Goal: Task Accomplishment & Management: Use online tool/utility

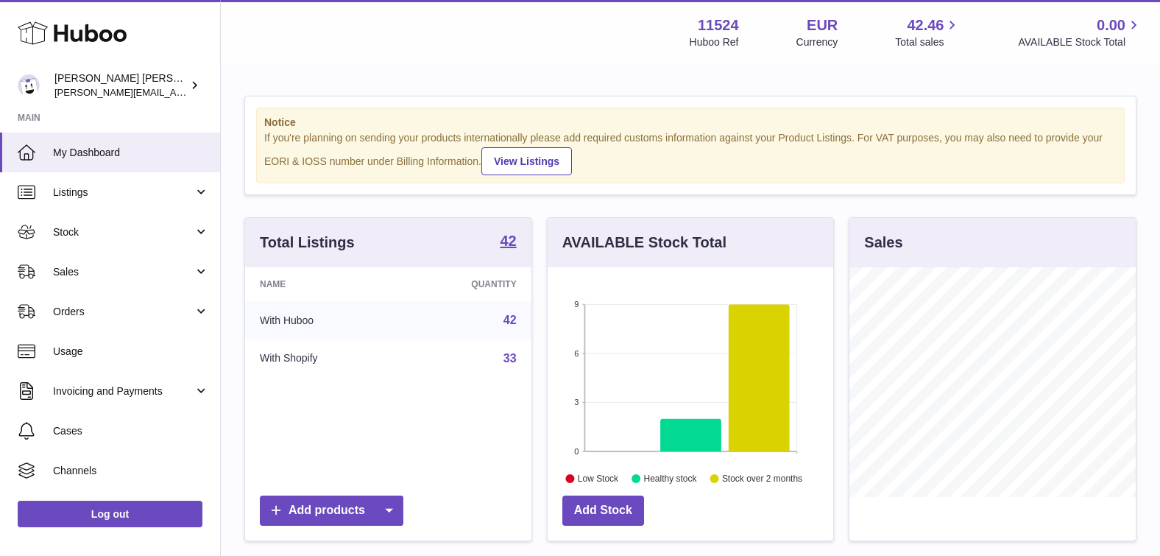
scroll to position [230, 286]
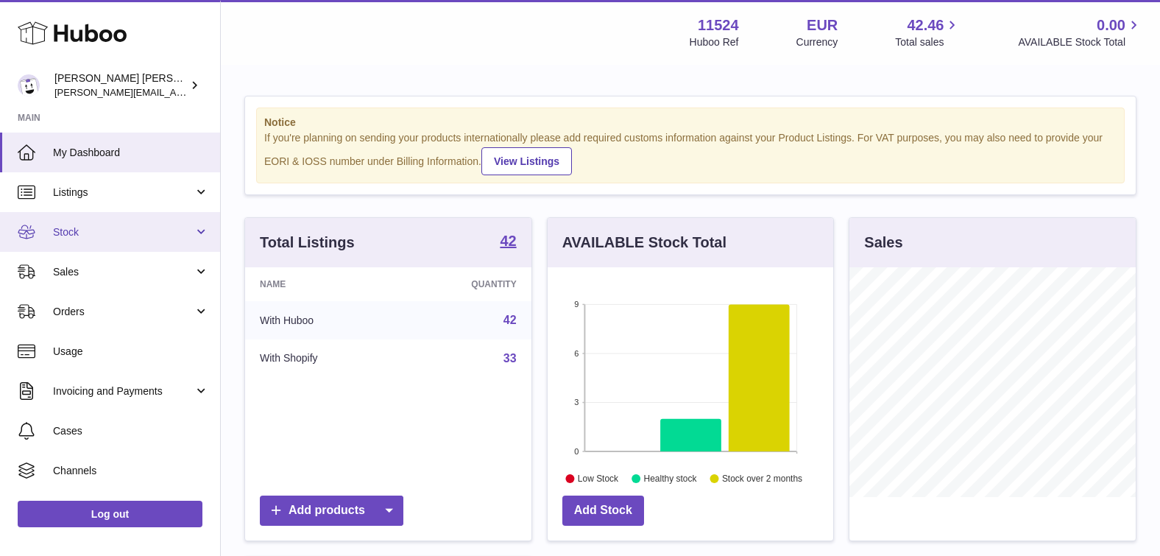
click at [109, 238] on link "Stock" at bounding box center [110, 232] width 220 height 40
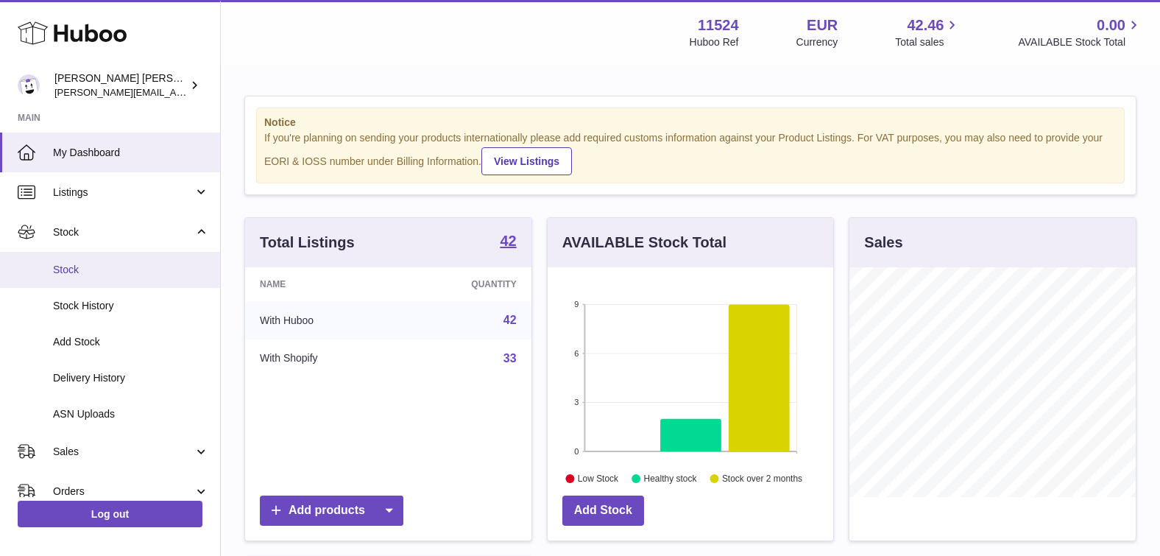
click at [74, 269] on span "Stock" at bounding box center [131, 270] width 156 height 14
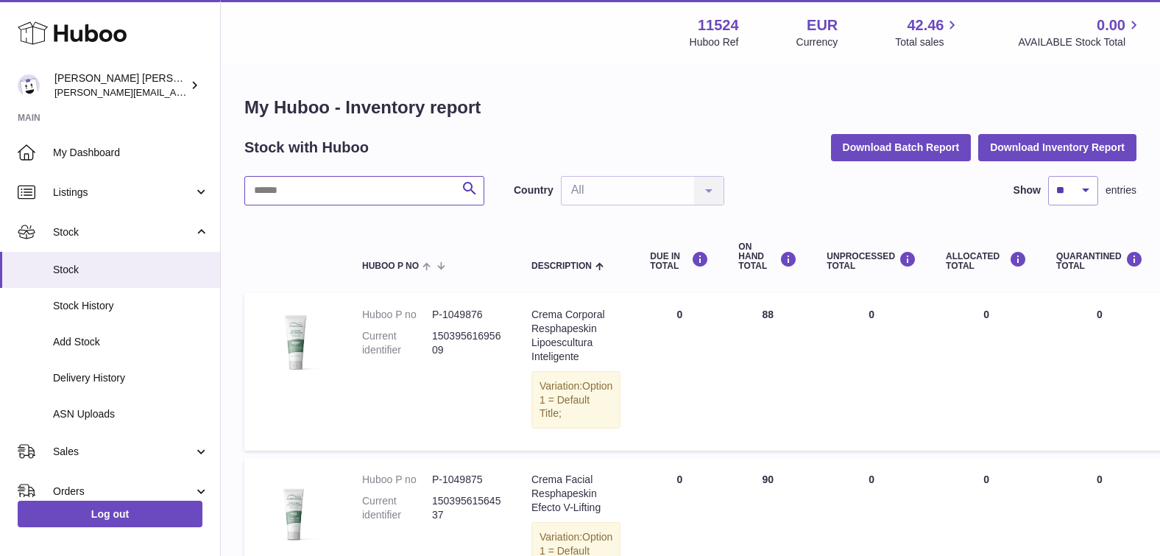
click at [364, 194] on input "text" at bounding box center [364, 190] width 240 height 29
type input "*******"
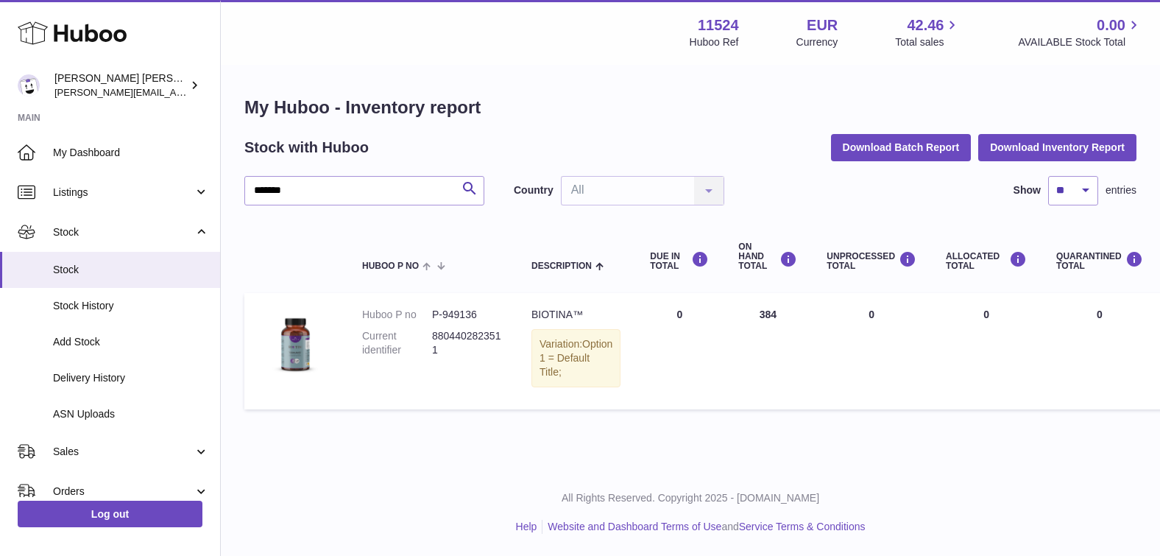
click at [467, 333] on dd "8804402823511" at bounding box center [467, 343] width 70 height 28
click at [476, 308] on dd "P-949136" at bounding box center [467, 315] width 70 height 14
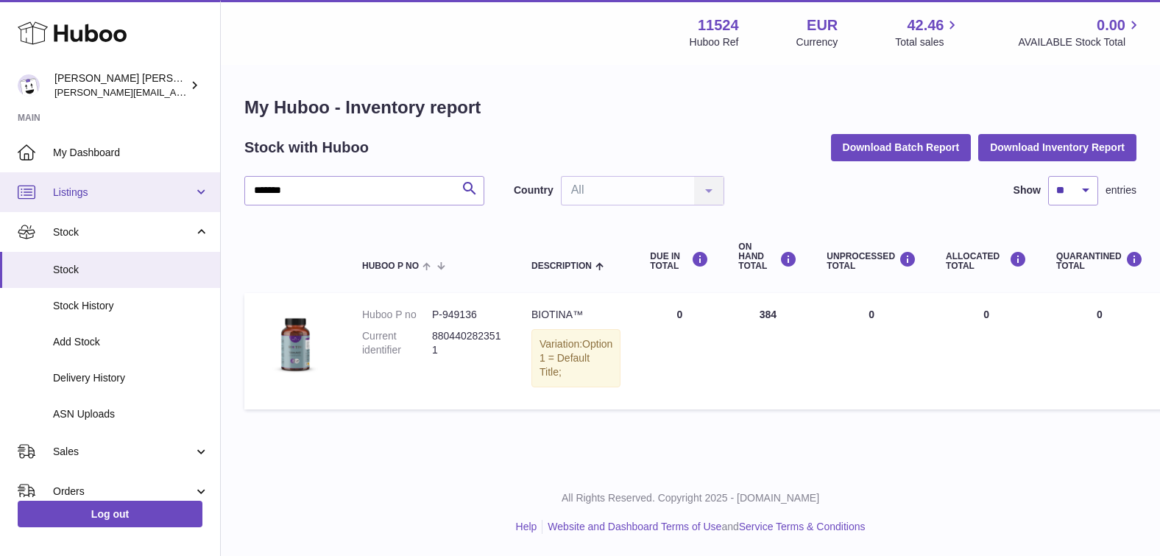
click at [116, 183] on link "Listings" at bounding box center [110, 192] width 220 height 40
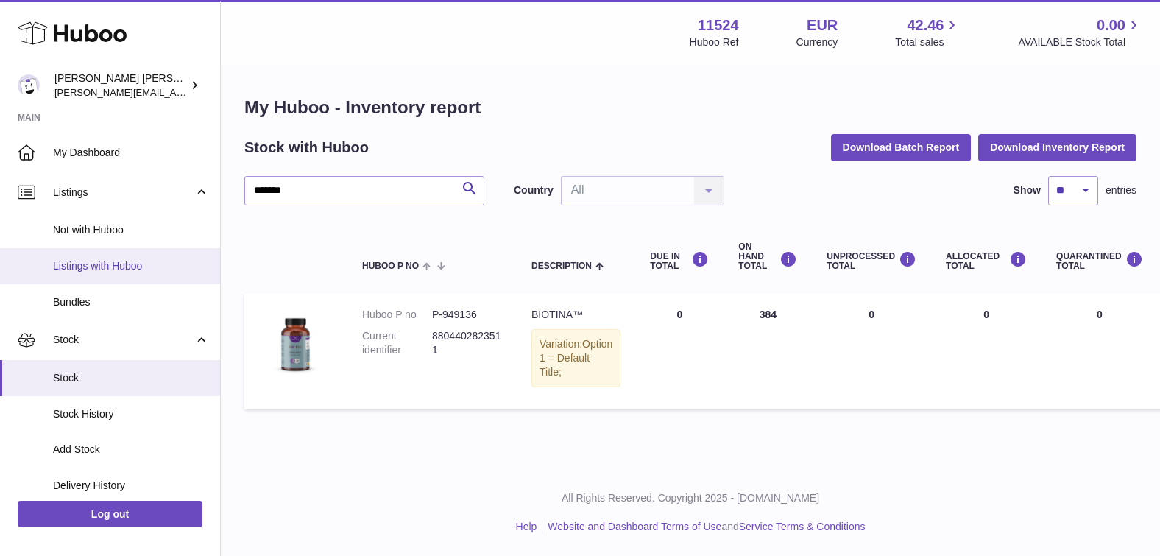
click at [99, 262] on span "Listings with Huboo" at bounding box center [131, 266] width 156 height 14
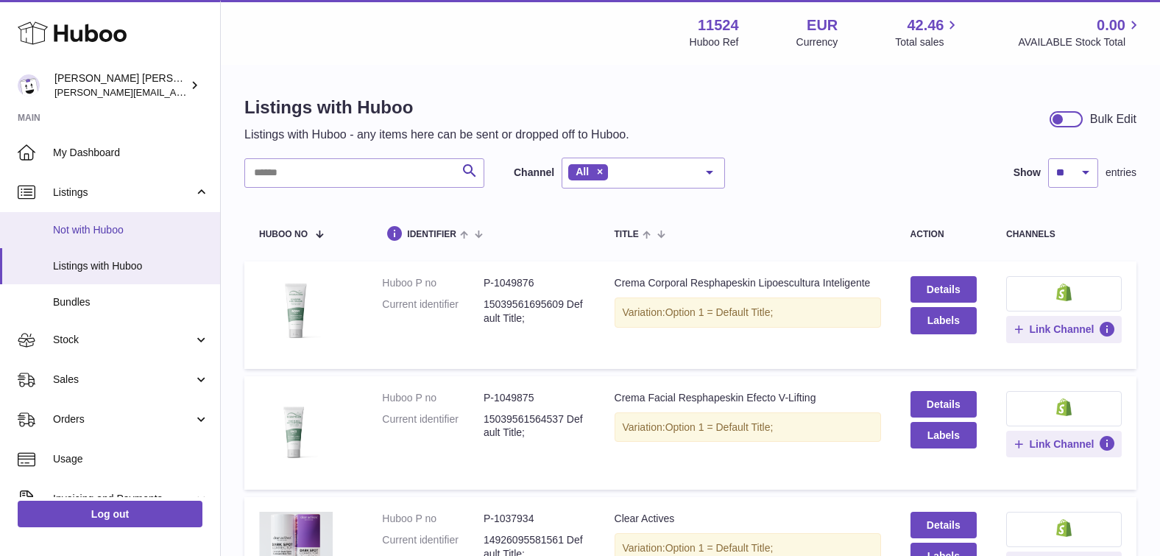
click at [111, 225] on span "Not with Huboo" at bounding box center [131, 230] width 156 height 14
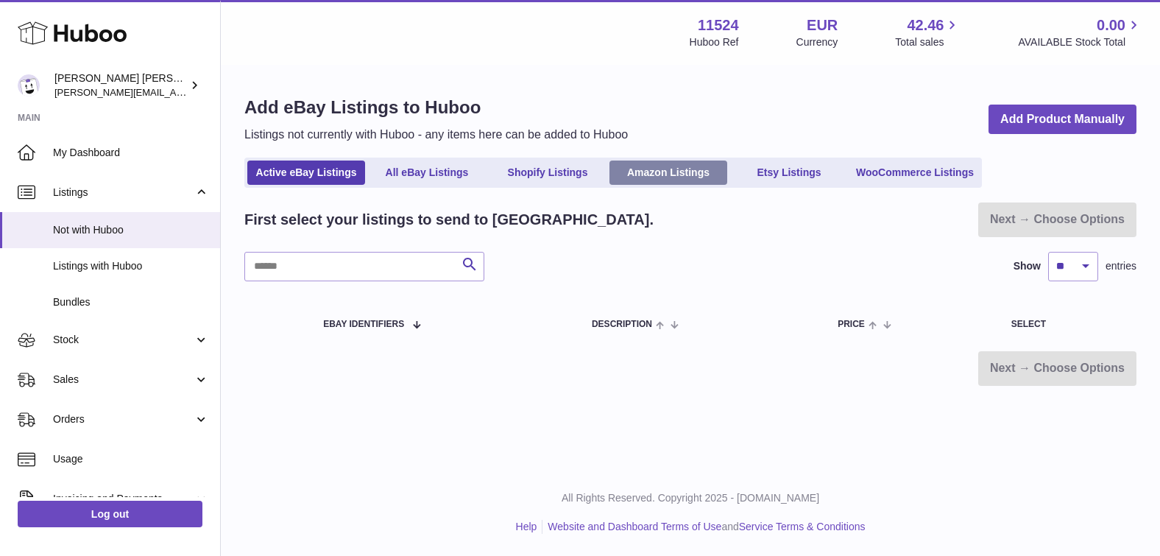
click at [670, 169] on link "Amazon Listings" at bounding box center [668, 172] width 118 height 24
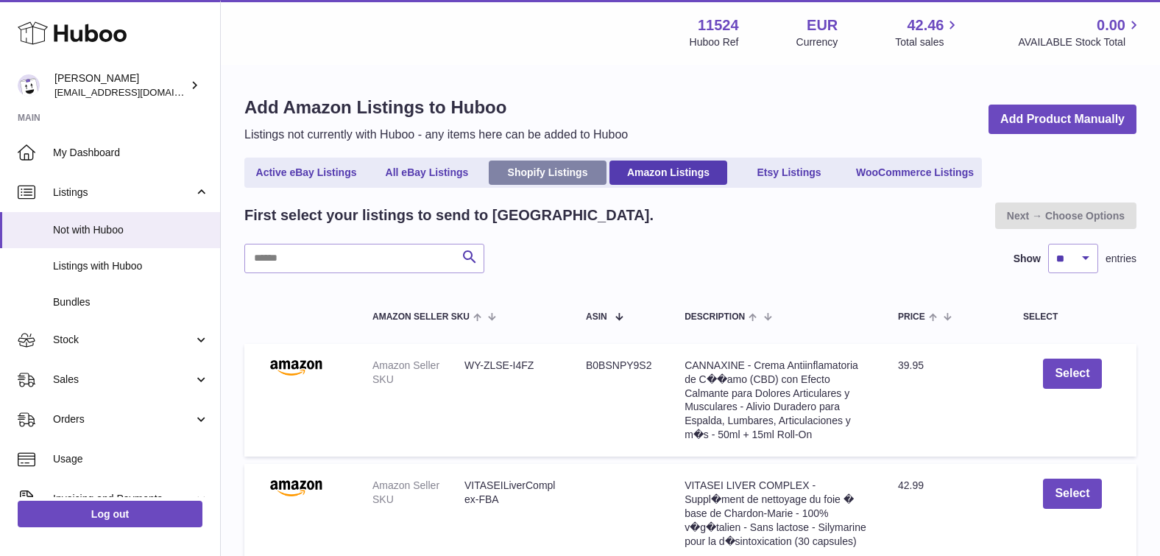
click at [546, 171] on link "Shopify Listings" at bounding box center [548, 172] width 118 height 24
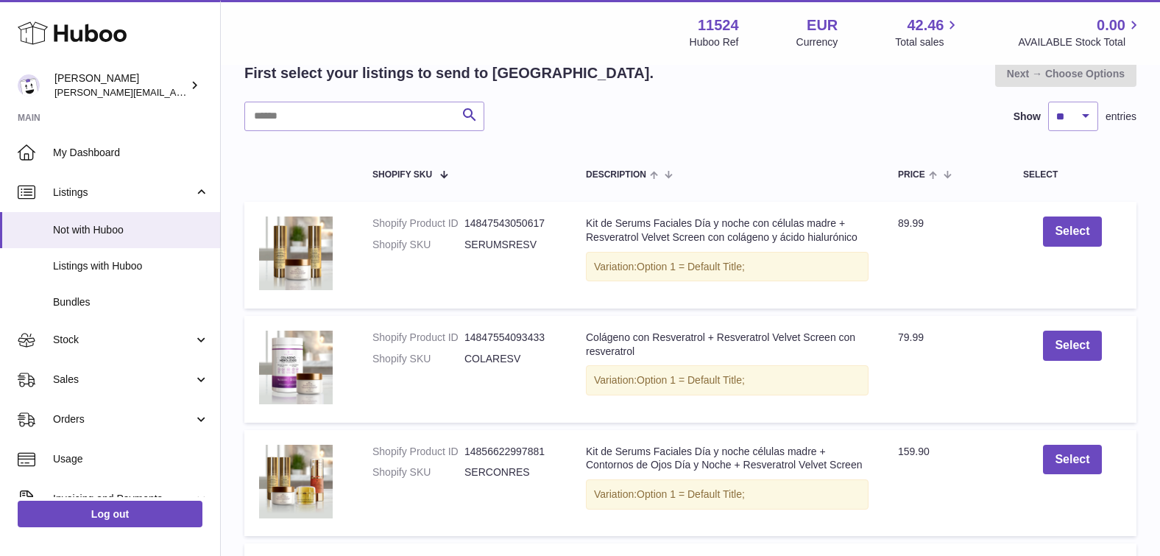
scroll to position [215, 1]
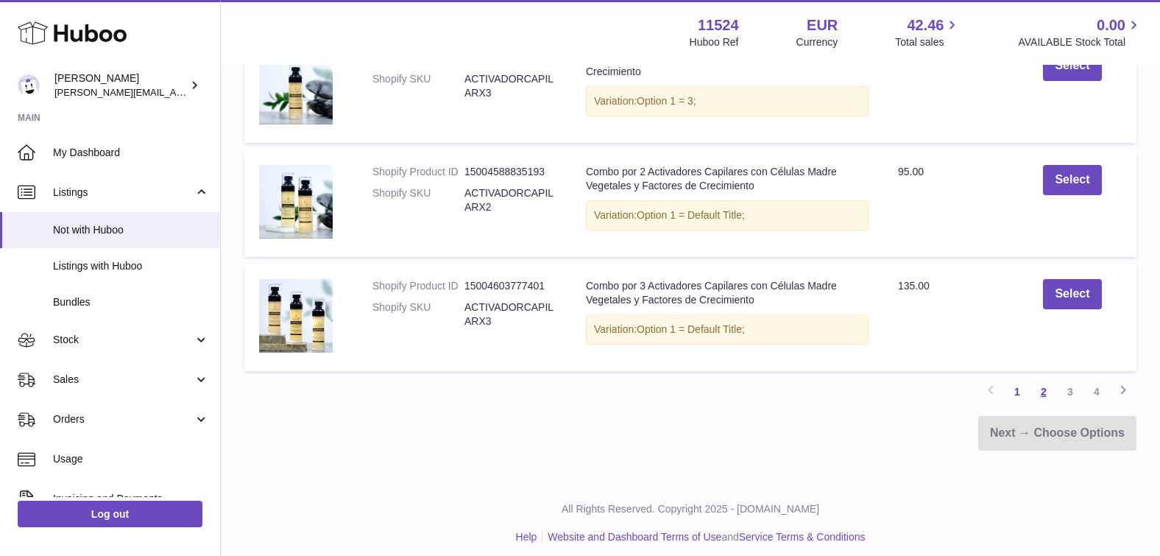
click at [1047, 385] on link "2" at bounding box center [1044, 391] width 26 height 26
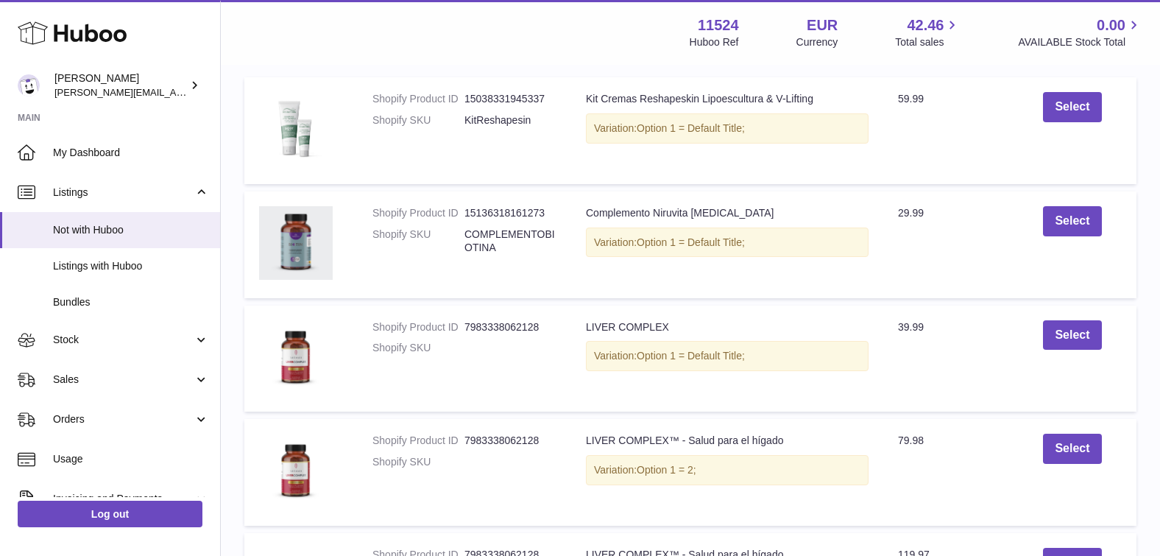
scroll to position [291, 0]
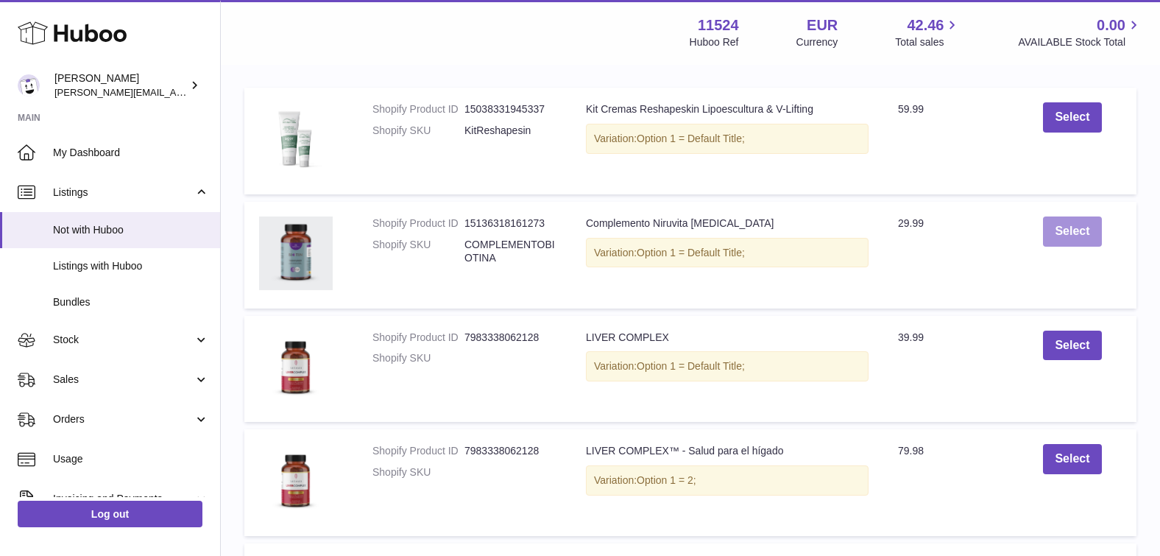
click at [1072, 235] on button "Select" at bounding box center [1072, 231] width 58 height 30
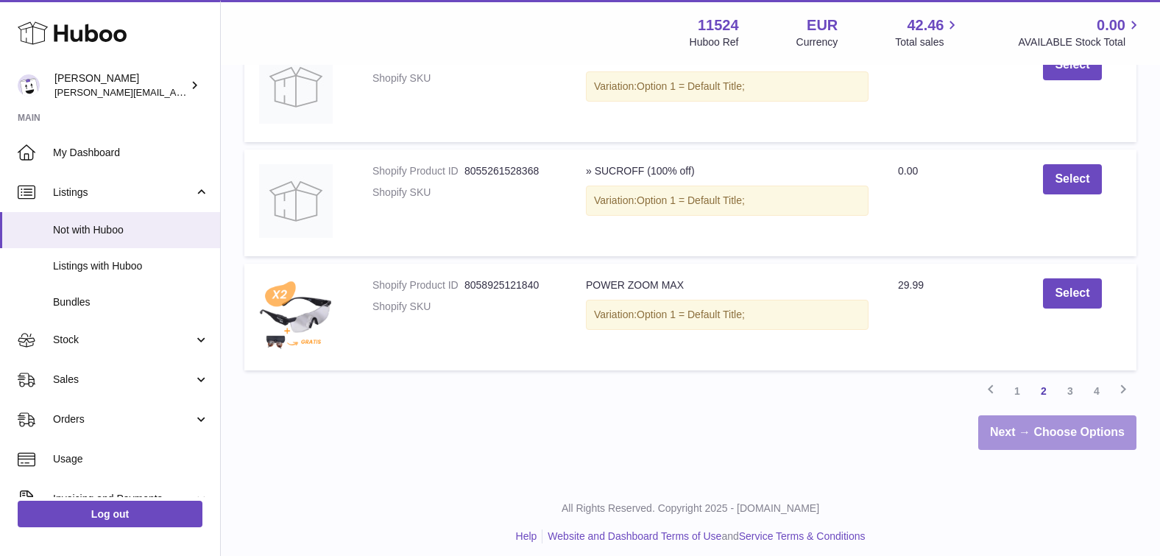
scroll to position [1140, 0]
click at [1058, 424] on link "Next → Choose Options" at bounding box center [1057, 433] width 158 height 35
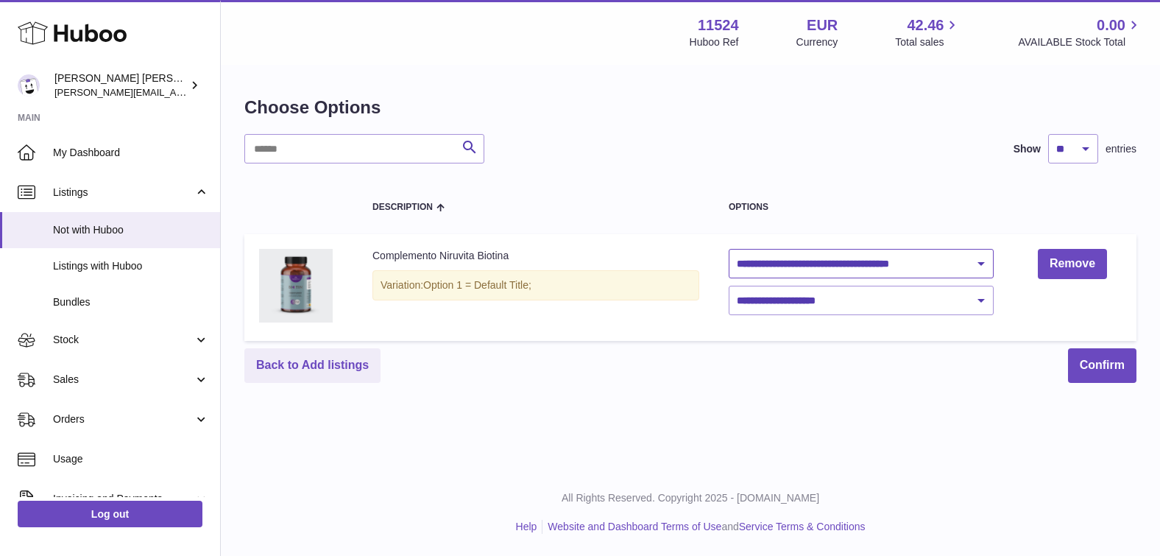
select select "********"
select select "***"
click at [1111, 367] on button "Confirm" at bounding box center [1102, 365] width 68 height 35
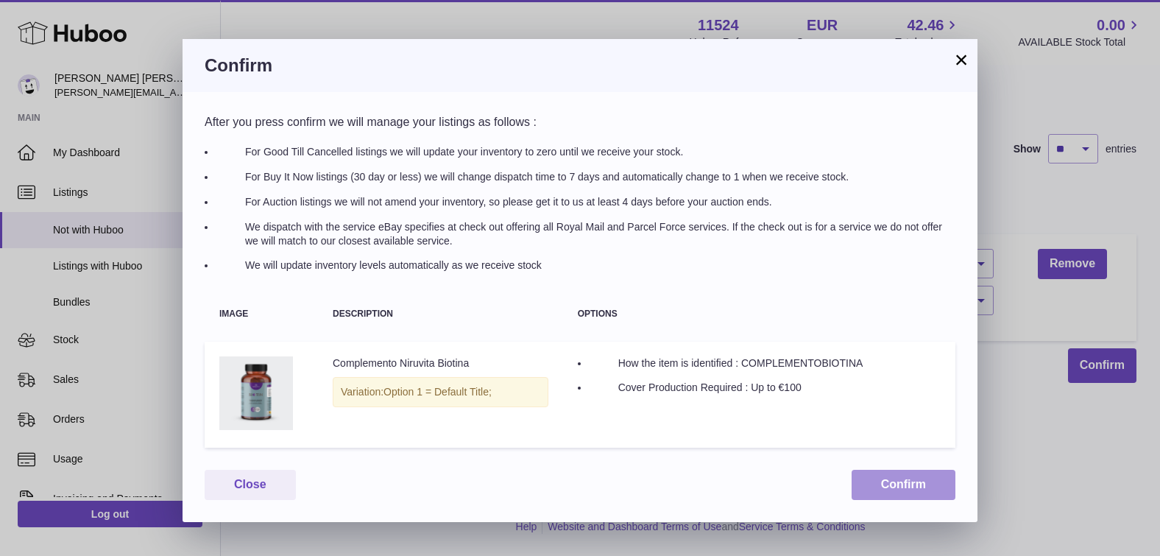
click at [922, 480] on button "Confirm" at bounding box center [904, 485] width 104 height 30
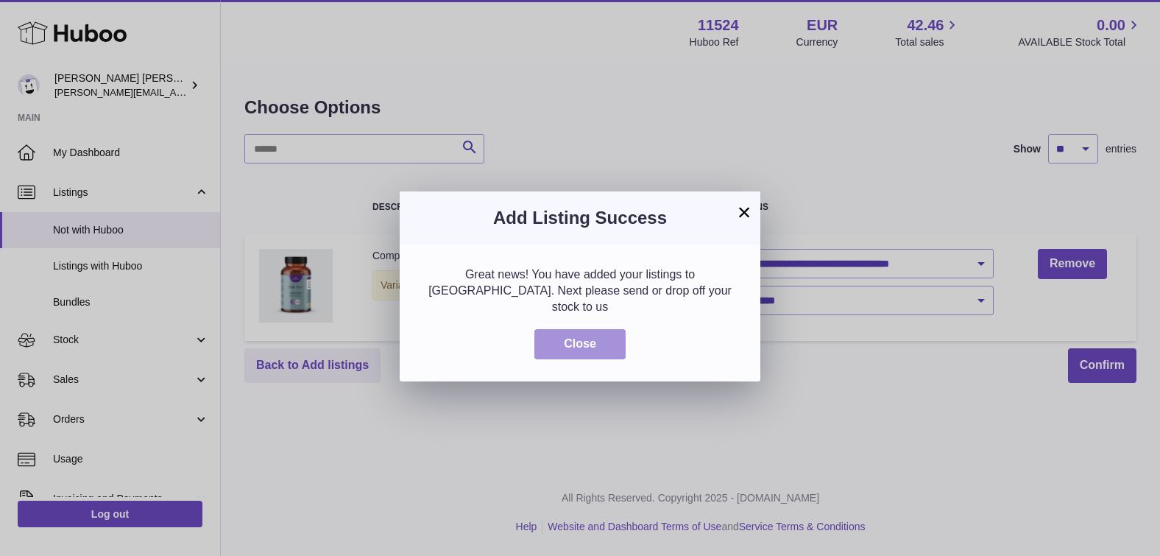
click at [582, 329] on button "Close" at bounding box center [579, 344] width 91 height 30
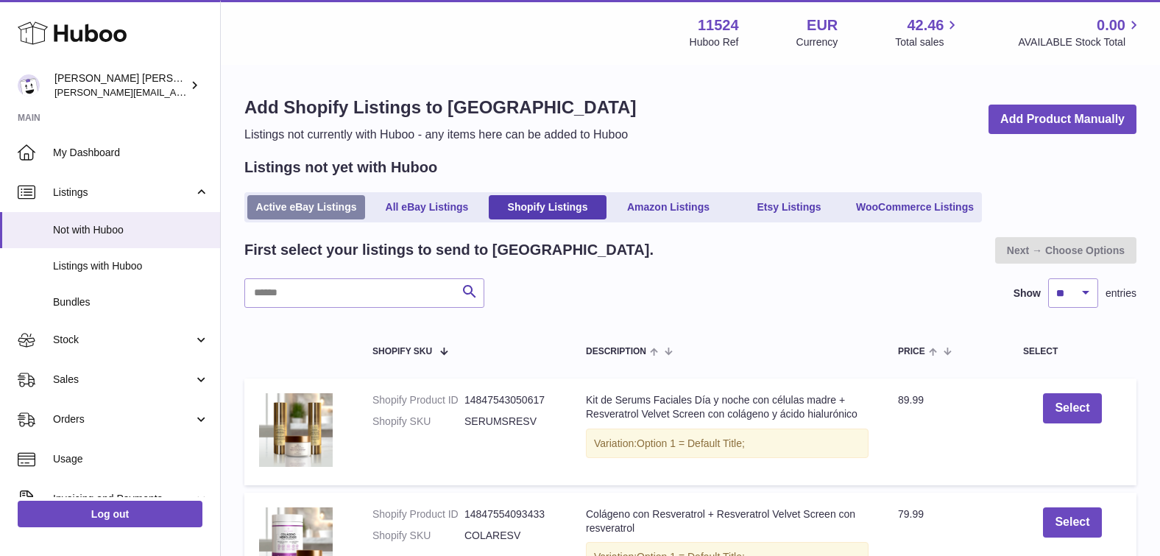
click at [319, 211] on link "Active eBay Listings" at bounding box center [306, 207] width 118 height 24
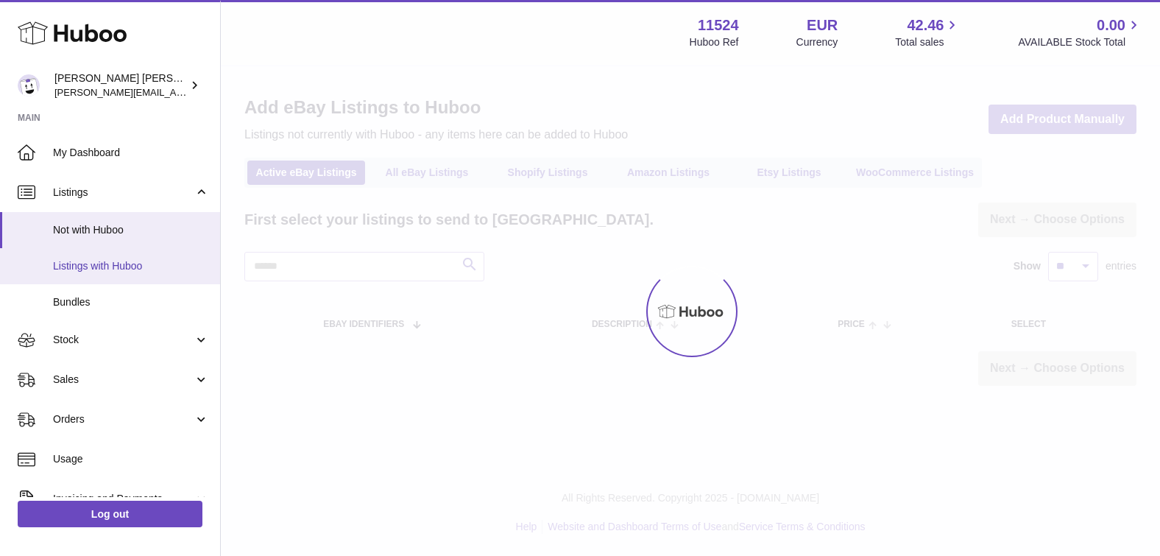
click at [94, 266] on span "Listings with Huboo" at bounding box center [131, 266] width 156 height 14
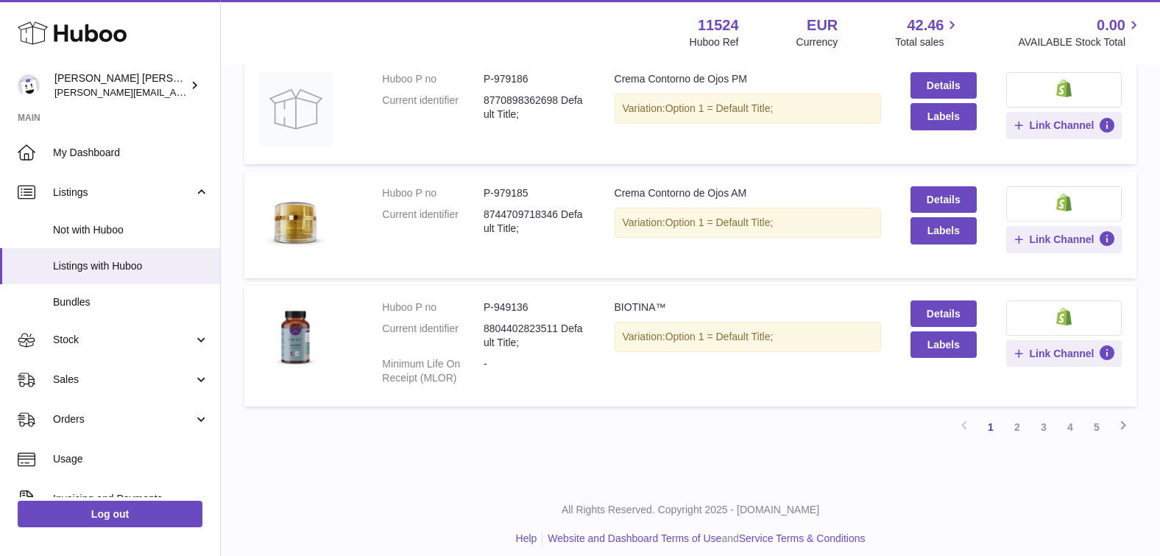
scroll to position [1008, 0]
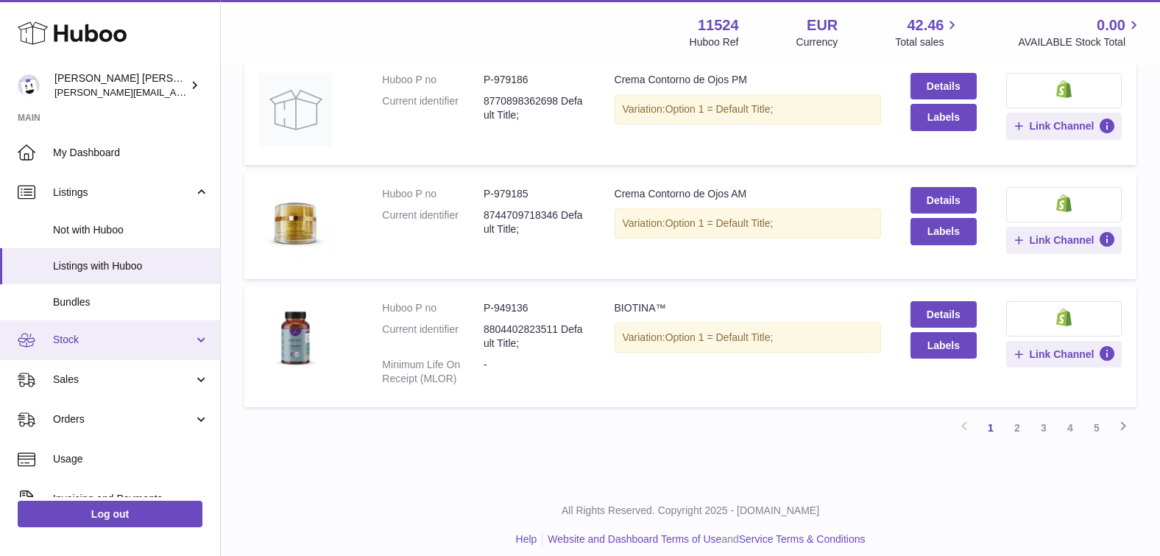
click at [79, 334] on span "Stock" at bounding box center [123, 340] width 141 height 14
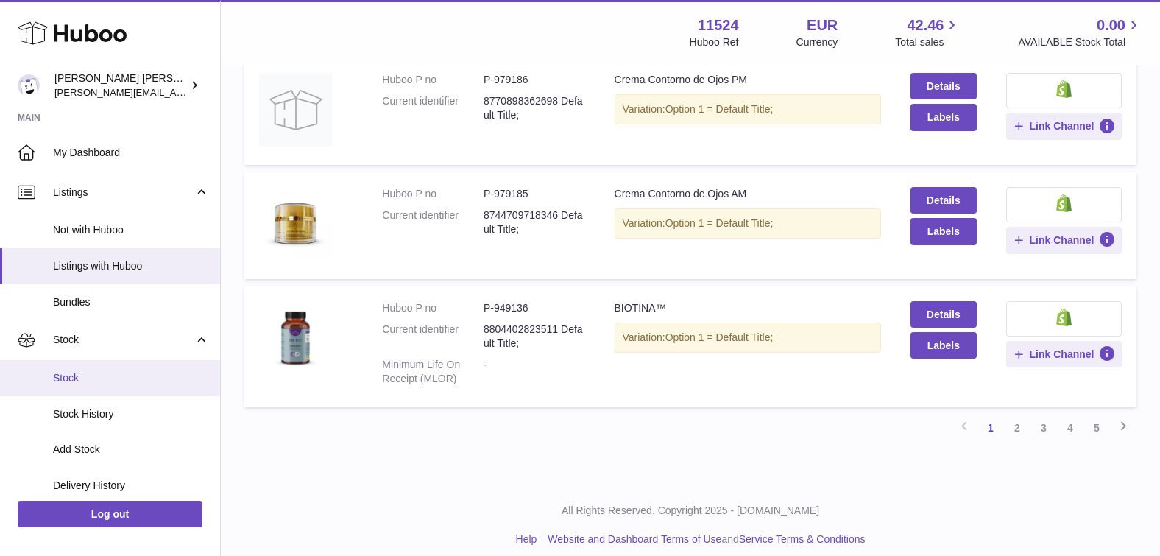
click at [77, 371] on span "Stock" at bounding box center [131, 378] width 156 height 14
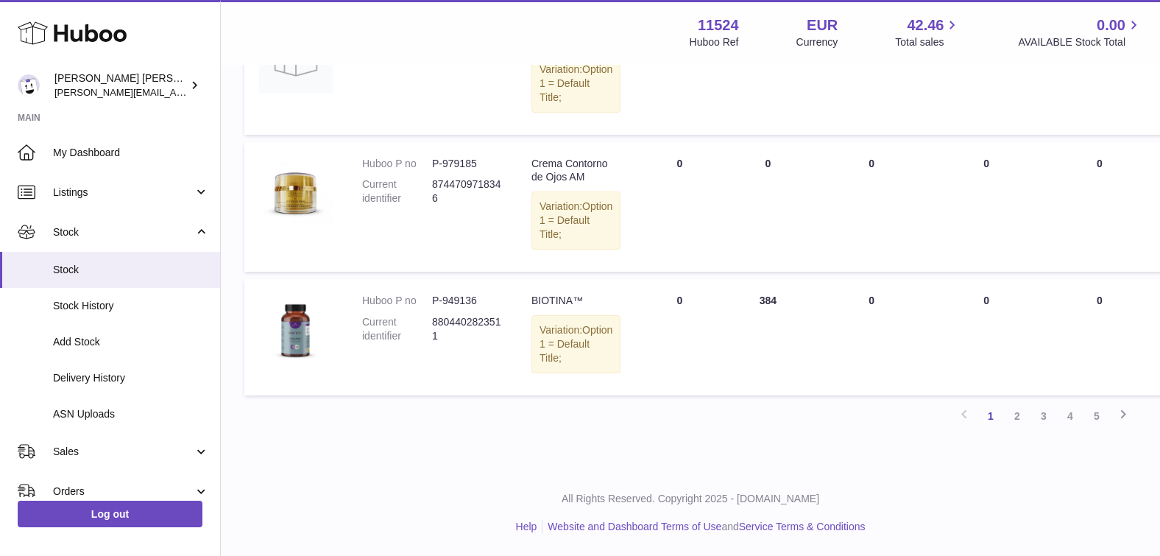
scroll to position [1295, 0]
click at [993, 413] on link "1" at bounding box center [991, 416] width 26 height 26
drag, startPoint x: 355, startPoint y: 305, endPoint x: 443, endPoint y: 338, distance: 94.1
click at [443, 338] on td "Huboo P no P-949136 Current identifier 8804402823511" at bounding box center [431, 337] width 169 height 116
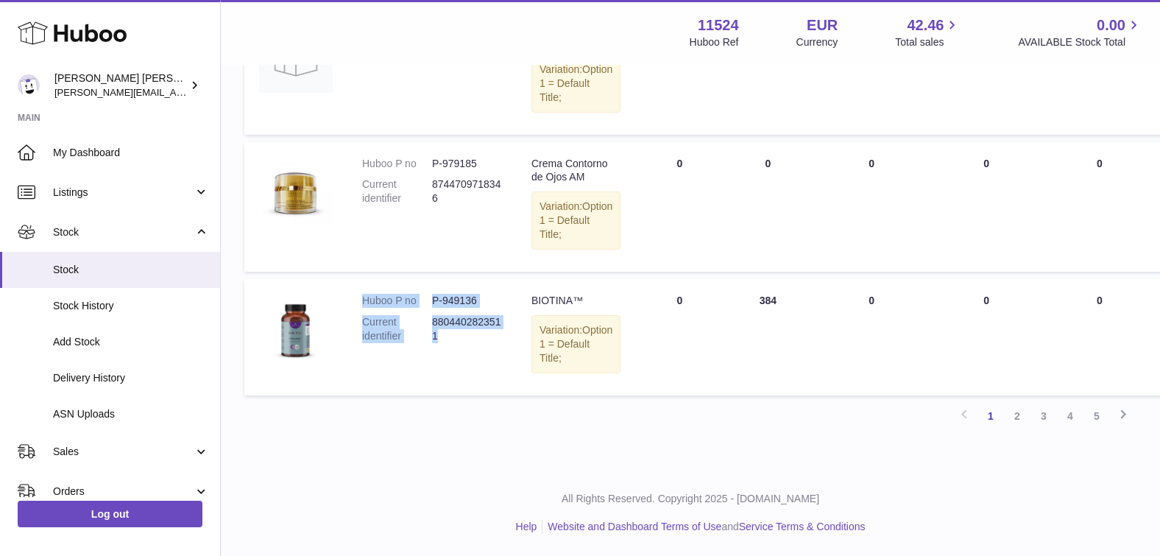
copy dl "Huboo P no P-949136 Current identifier 8804402823511"
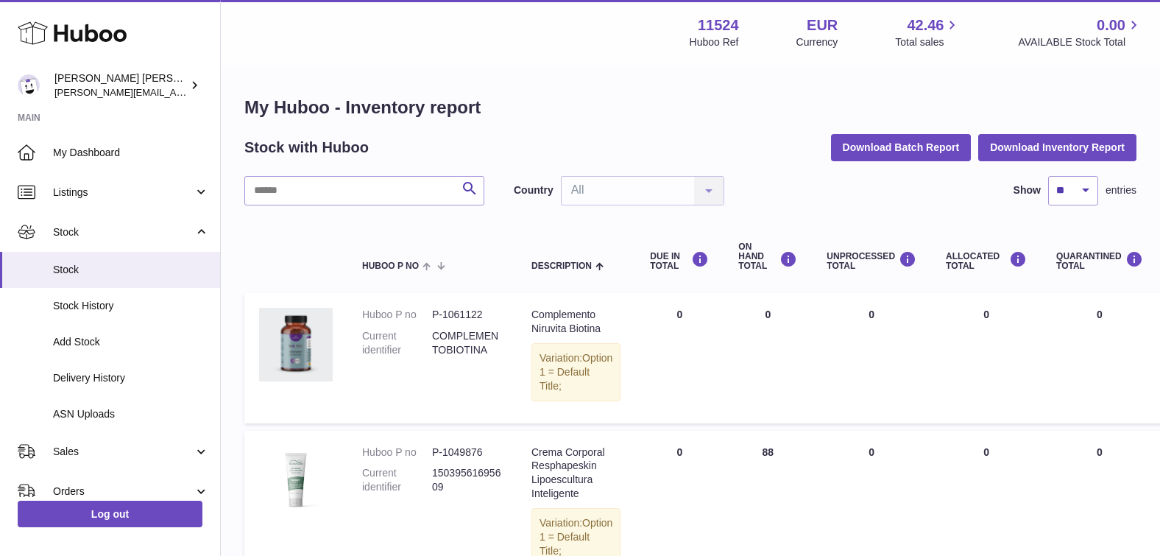
scroll to position [0, 0]
drag, startPoint x: 359, startPoint y: 317, endPoint x: 497, endPoint y: 353, distance: 142.3
click at [497, 353] on td "Huboo P no P-1061122 Current identifier COMPLEMENTOBIOTINA" at bounding box center [431, 358] width 169 height 130
copy dl "Huboo P no P-1061122 Current identifier COMPLEMENTOBIOTINA"
